Goal: Information Seeking & Learning: Learn about a topic

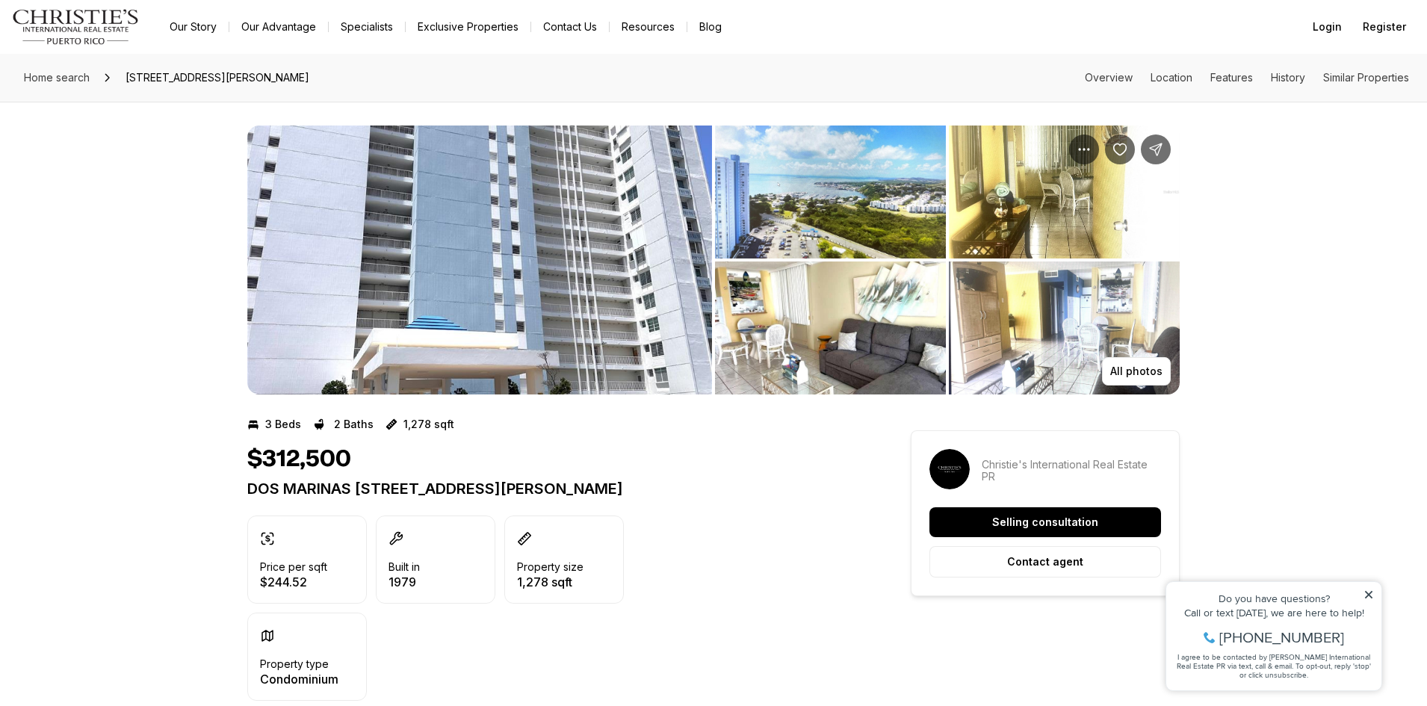
click at [499, 299] on img "View image gallery" at bounding box center [479, 259] width 465 height 269
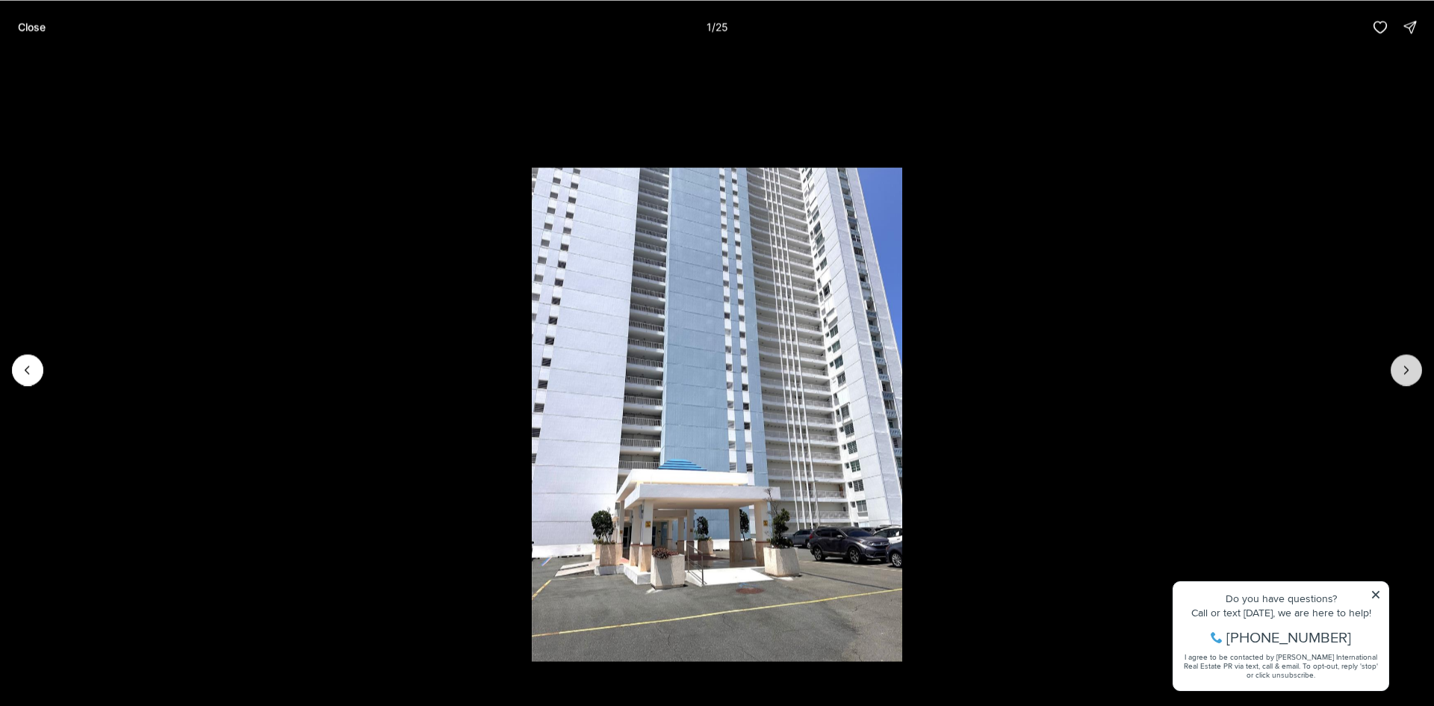
click at [1413, 369] on icon "Next slide" at bounding box center [1406, 369] width 15 height 15
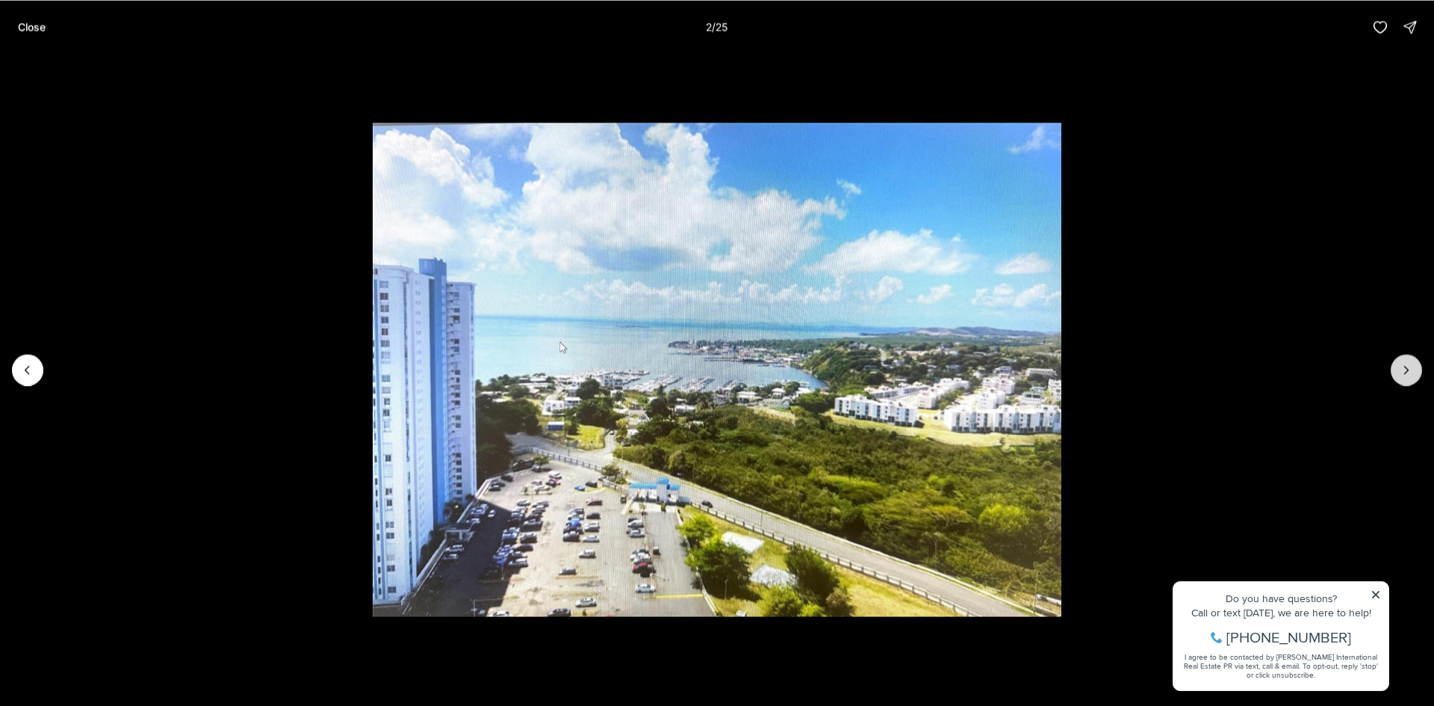
click at [1413, 369] on icon "Next slide" at bounding box center [1406, 369] width 15 height 15
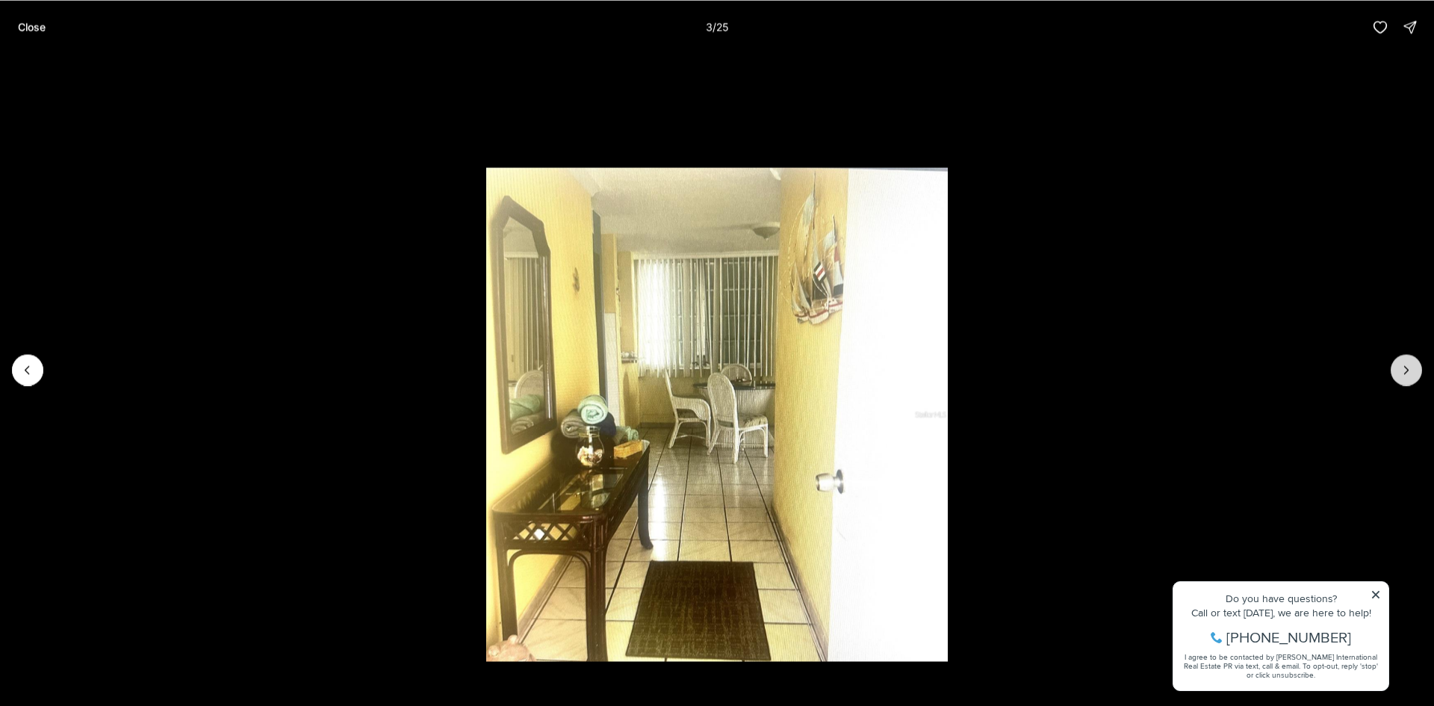
click at [1413, 369] on icon "Next slide" at bounding box center [1406, 369] width 15 height 15
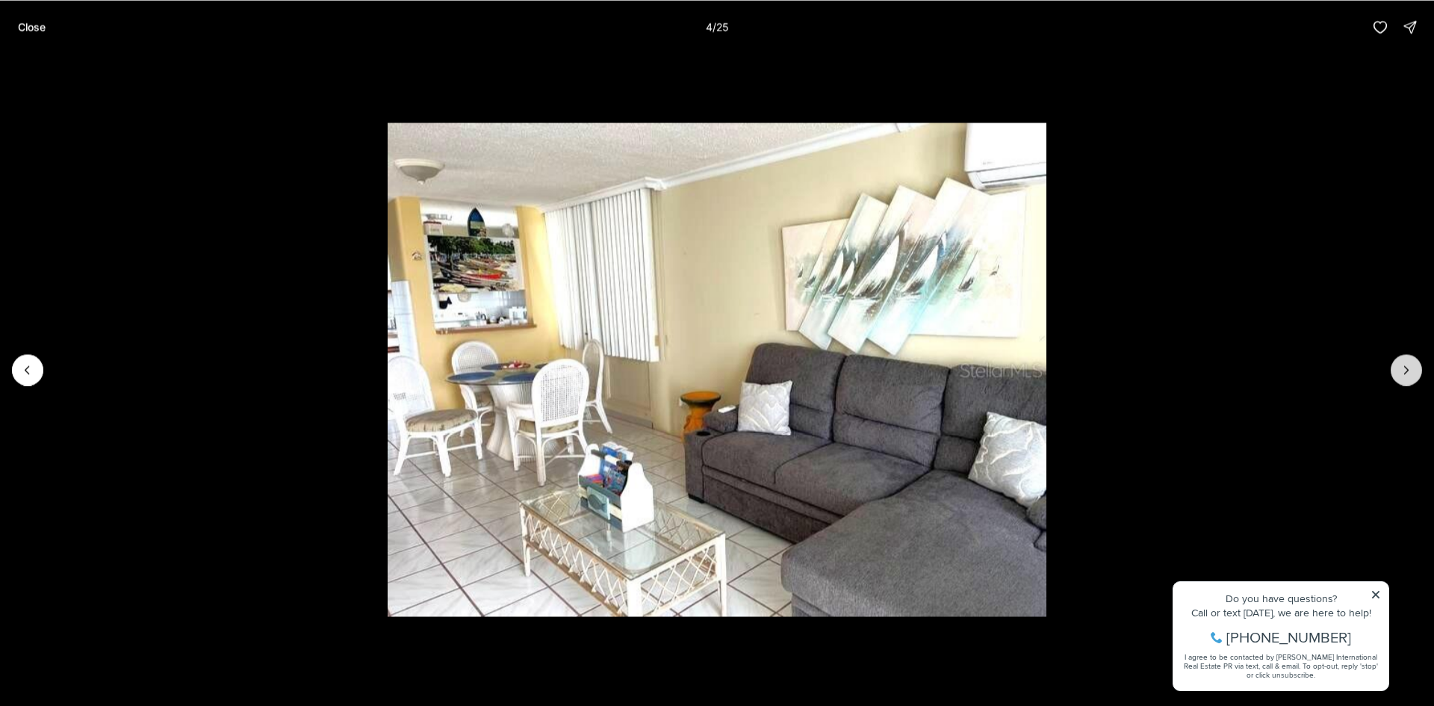
click at [1413, 369] on icon "Next slide" at bounding box center [1406, 369] width 15 height 15
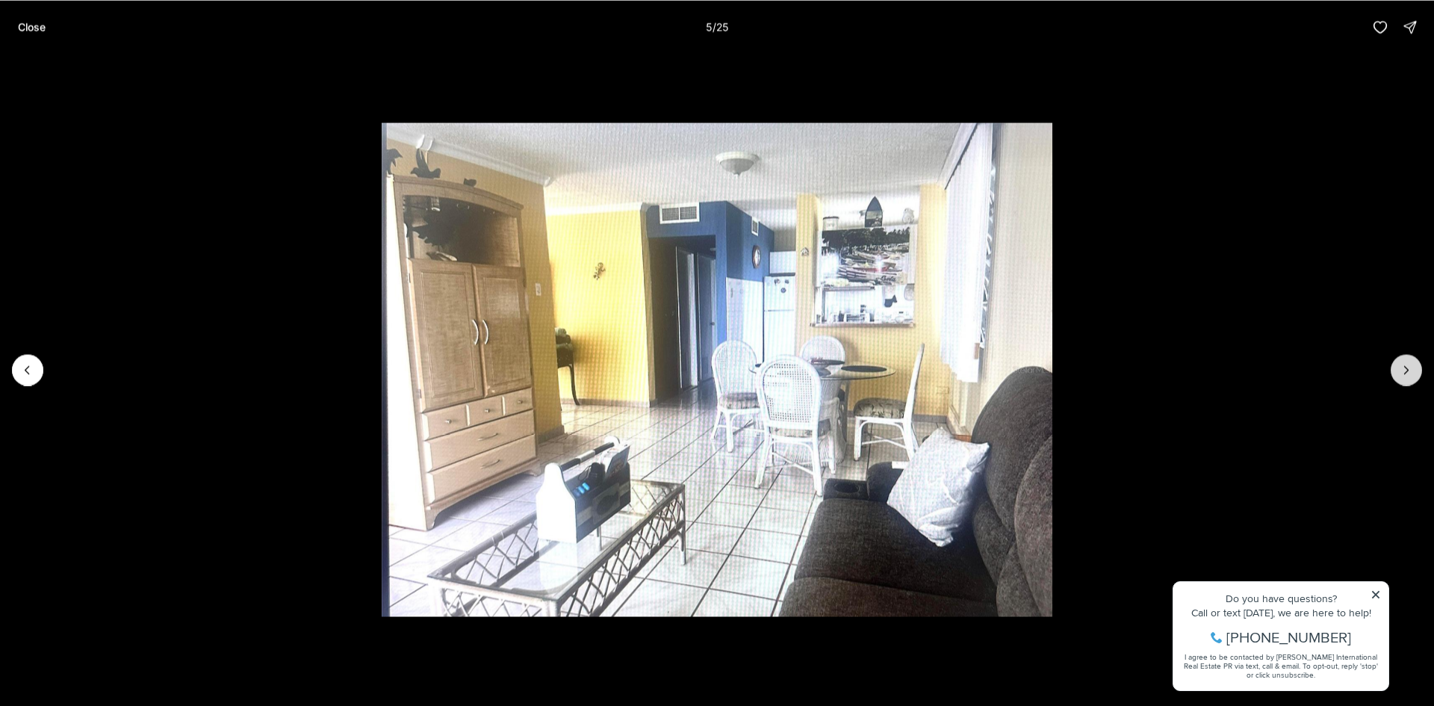
click at [1414, 369] on button "Next slide" at bounding box center [1406, 369] width 31 height 31
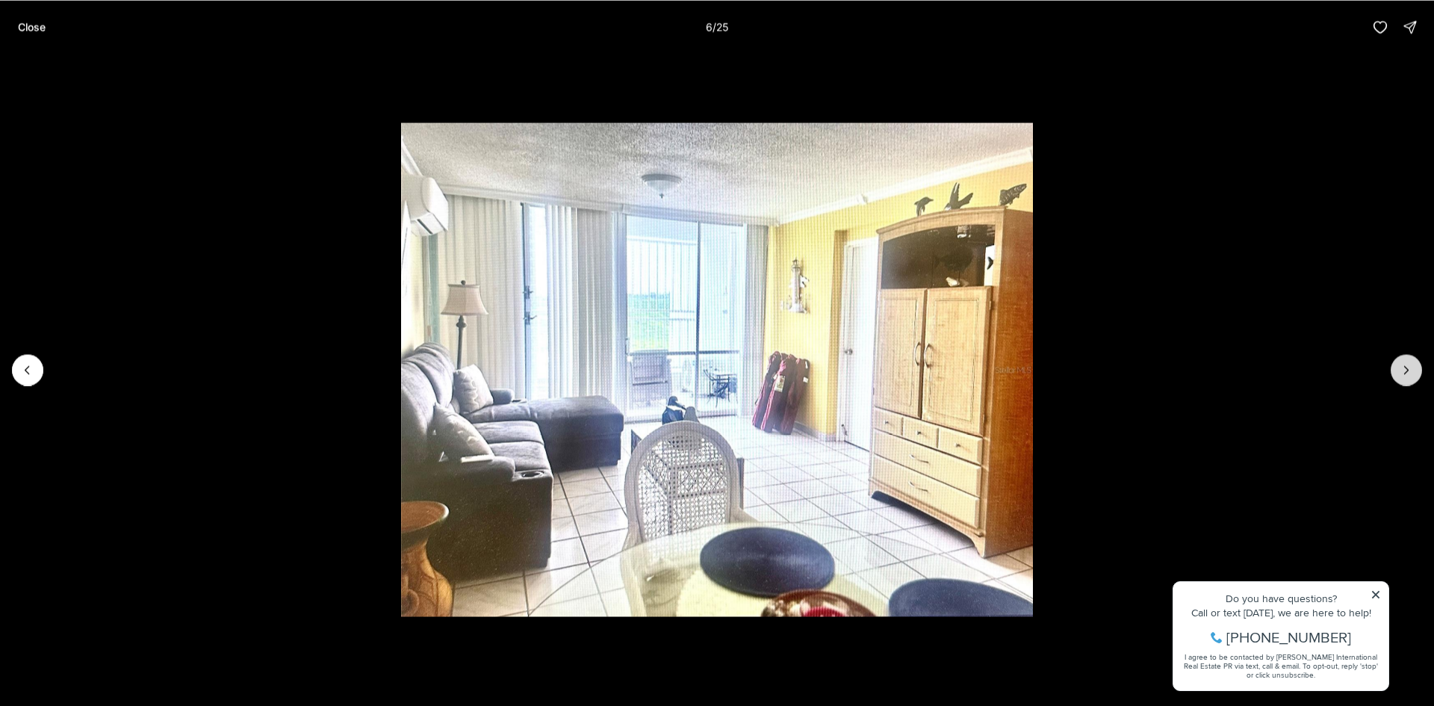
click at [1415, 369] on button "Next slide" at bounding box center [1406, 369] width 31 height 31
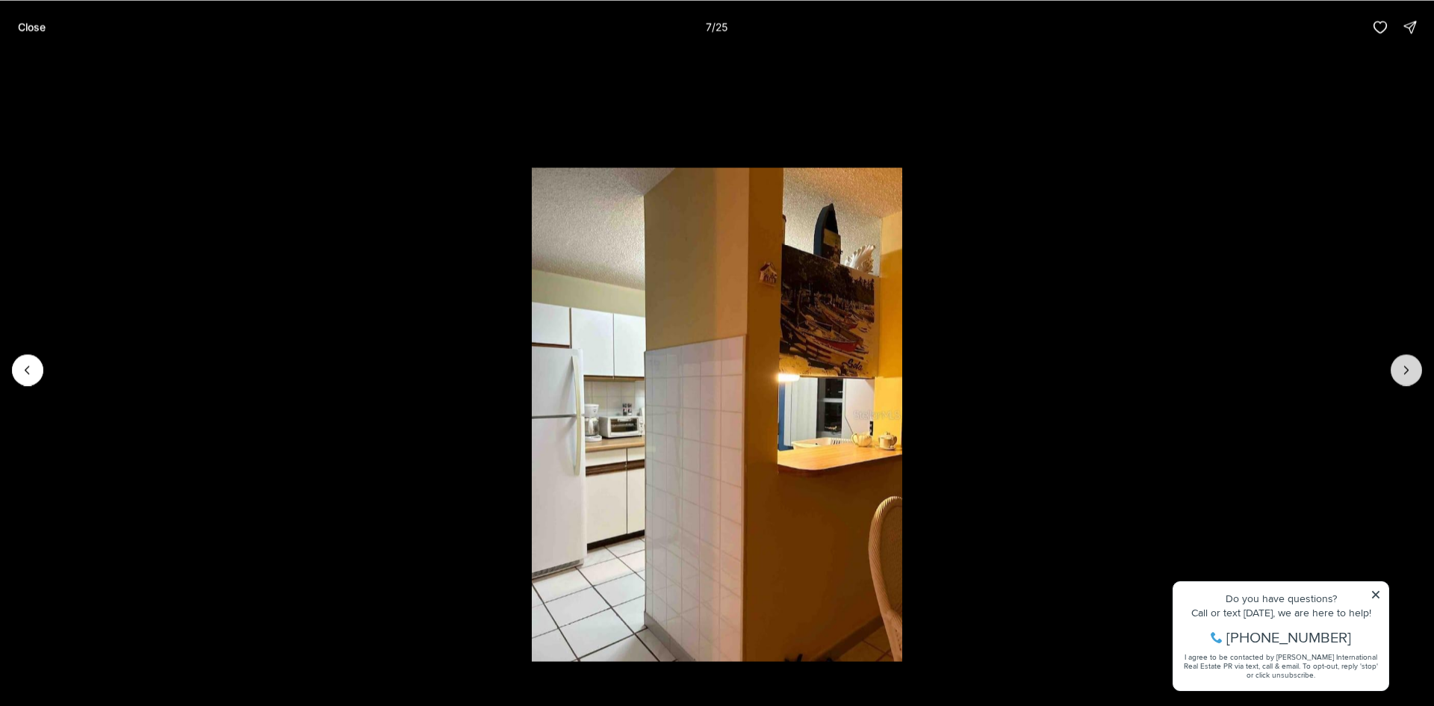
click at [1415, 369] on button "Next slide" at bounding box center [1406, 369] width 31 height 31
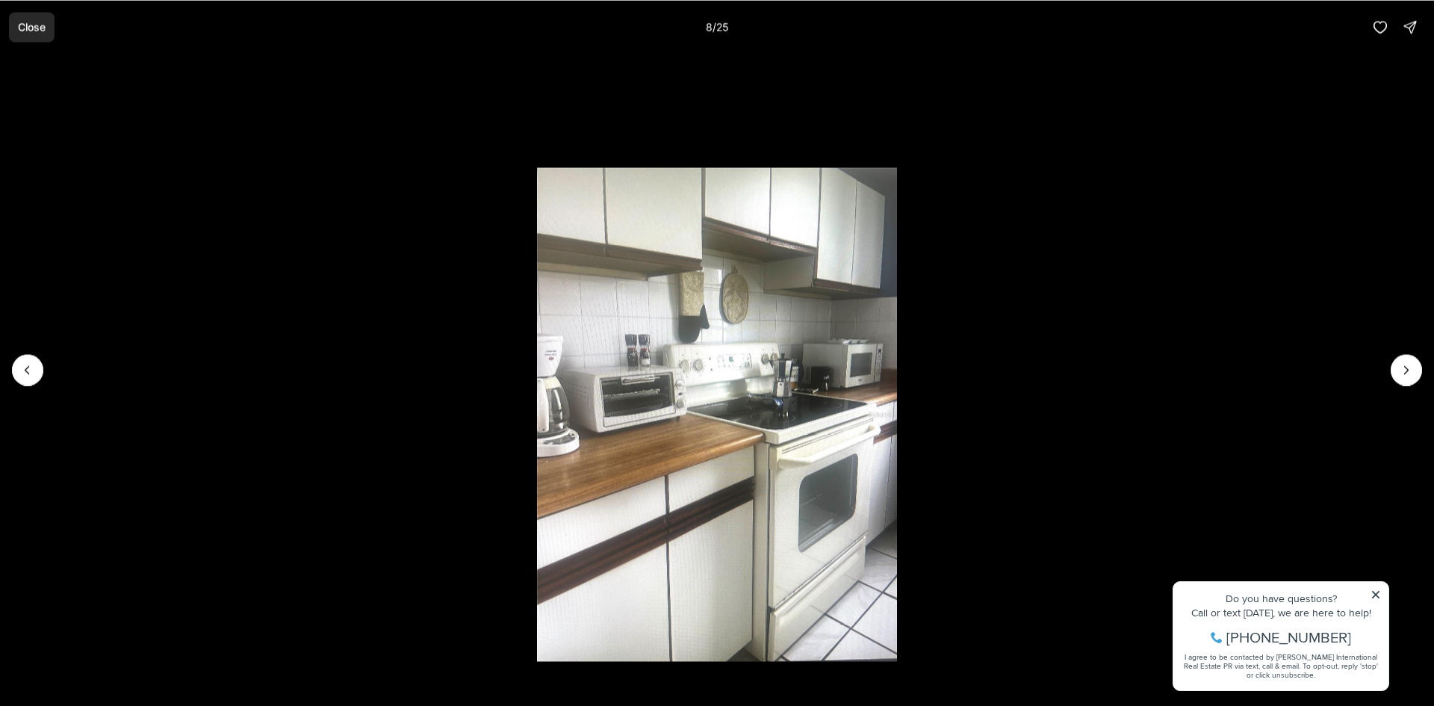
click at [28, 27] on p "Close" at bounding box center [32, 27] width 28 height 12
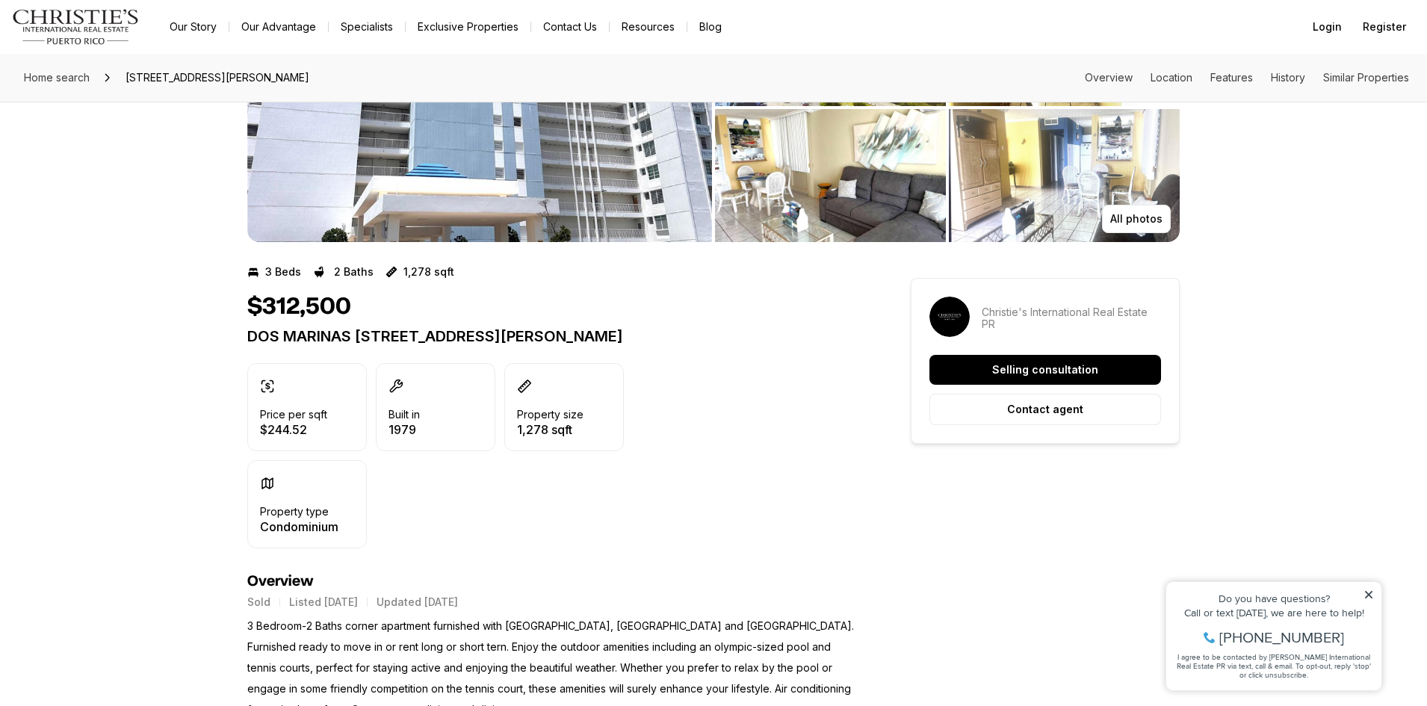
scroll to position [224, 0]
